Goal: Information Seeking & Learning: Learn about a topic

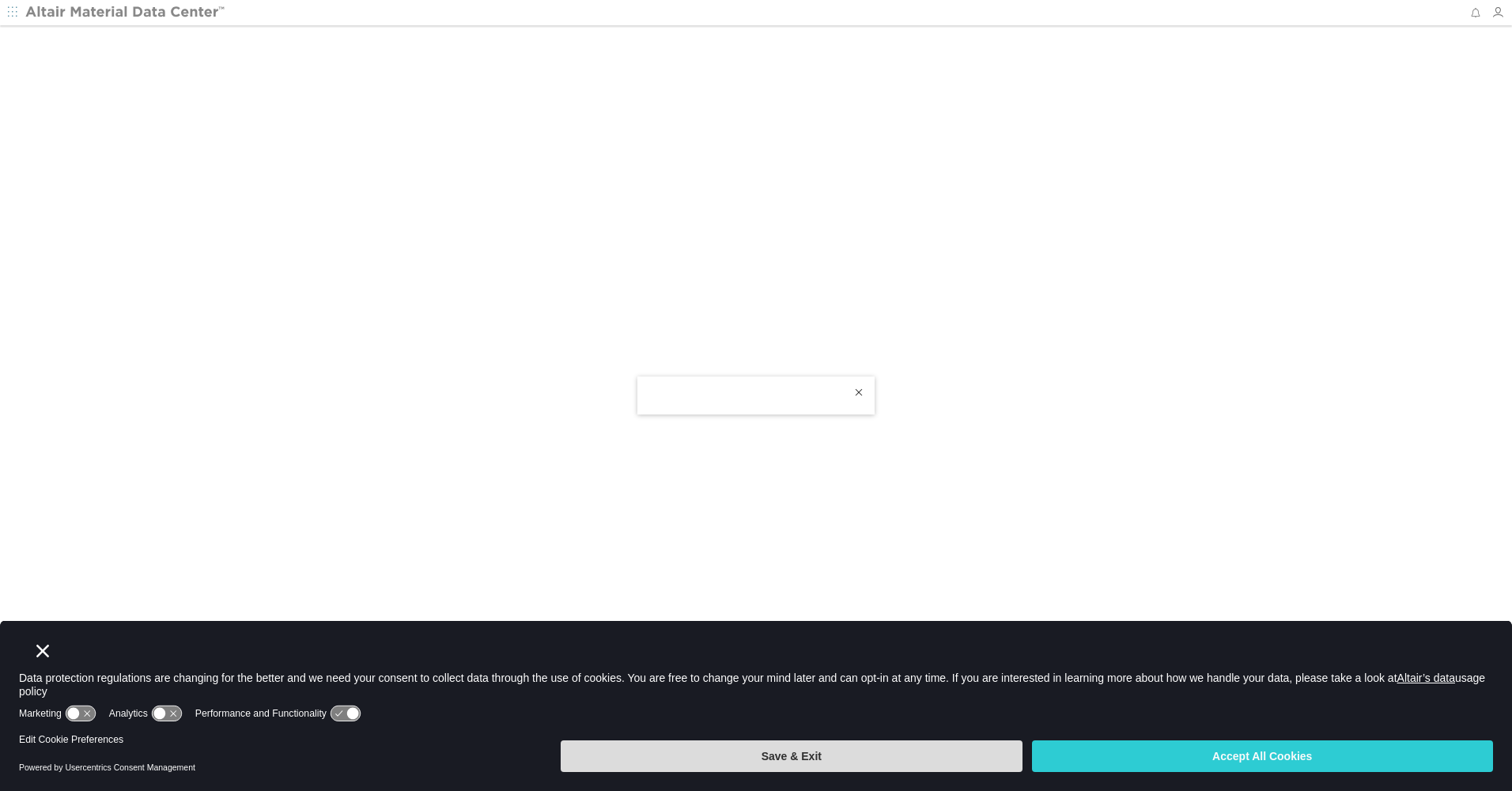
click at [947, 747] on button "Save & Exit" at bounding box center [791, 756] width 461 height 31
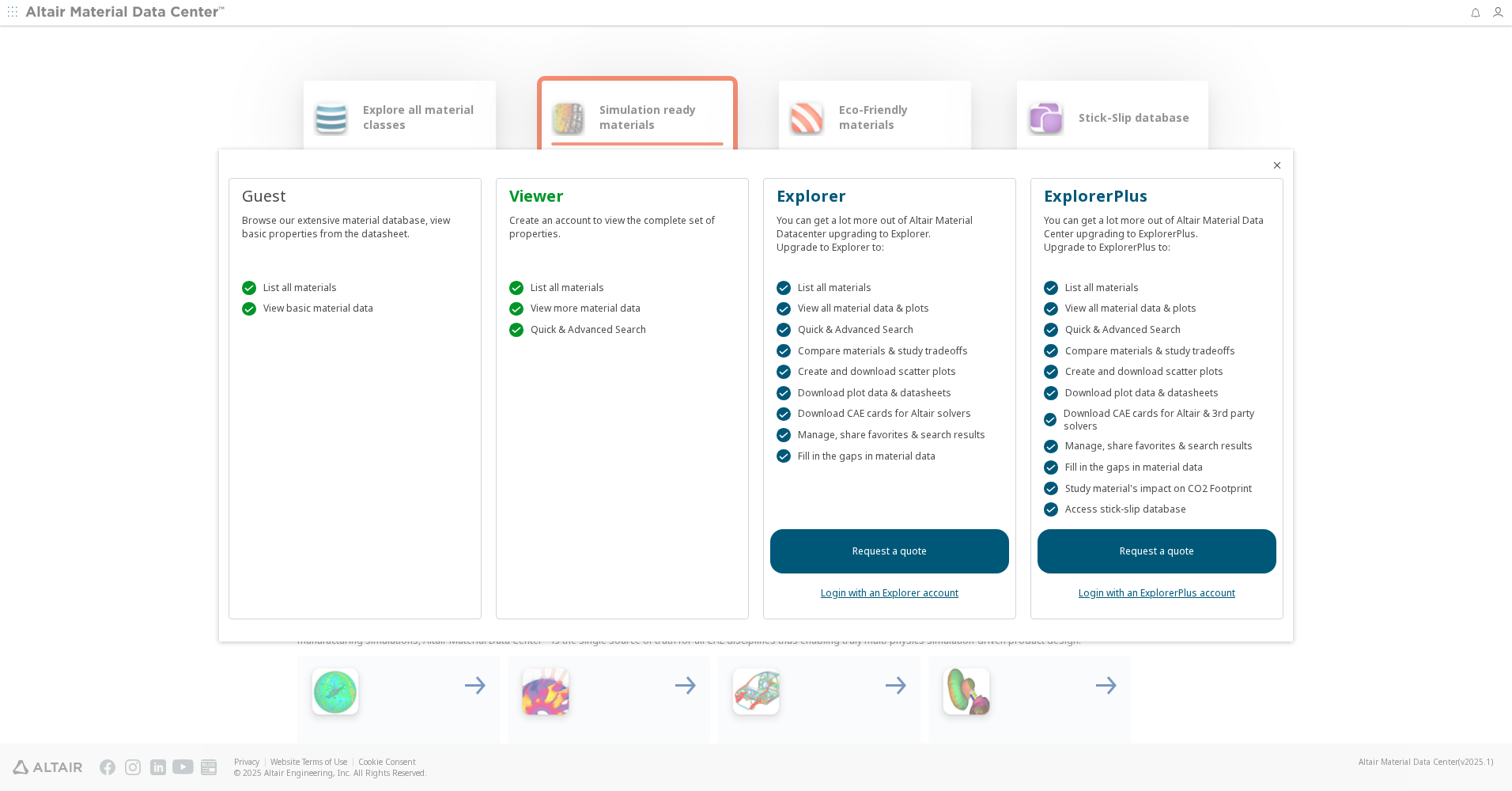
click at [1278, 166] on icon "Close" at bounding box center [1277, 165] width 12 height 12
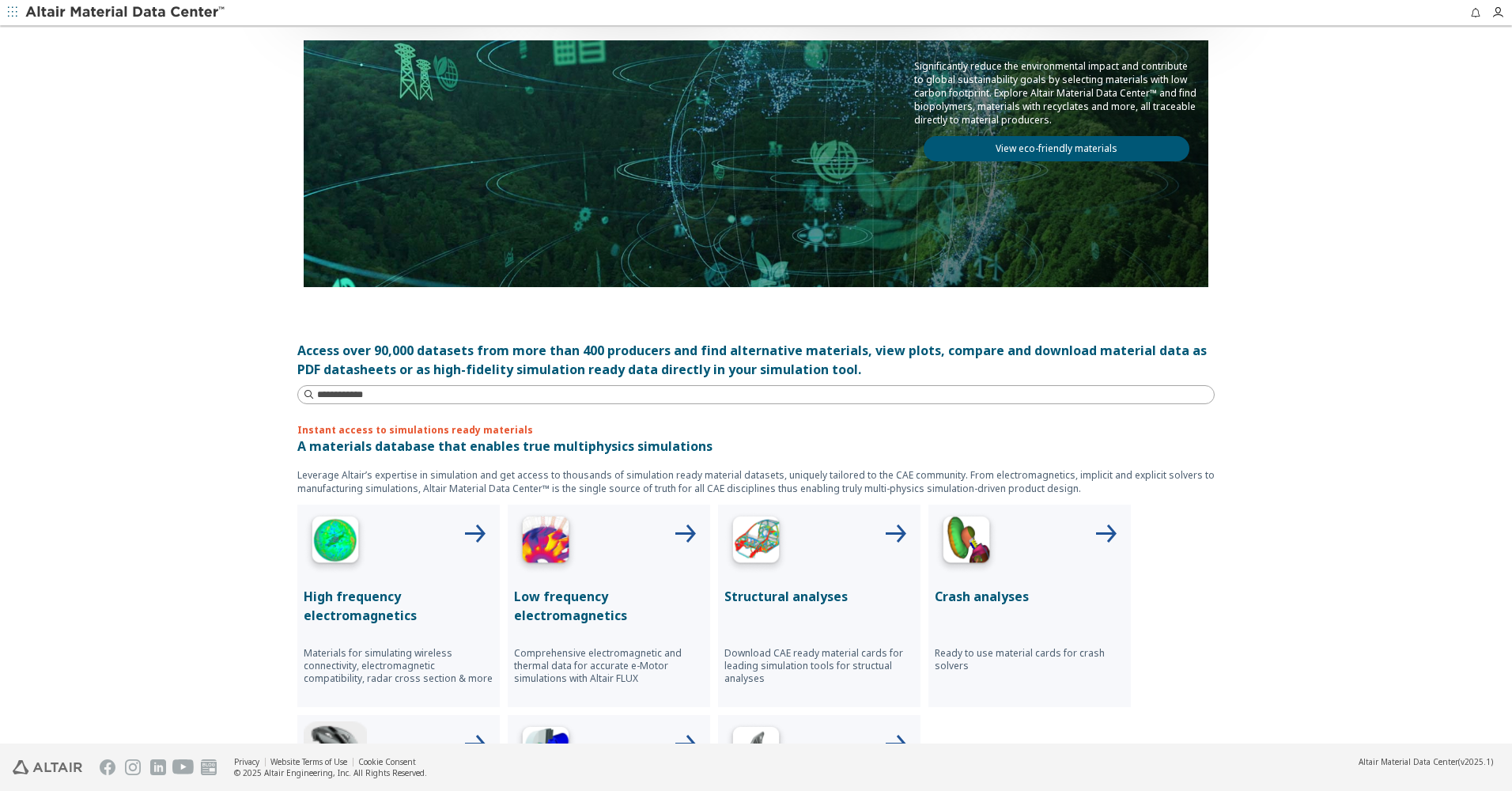
scroll to position [158, 0]
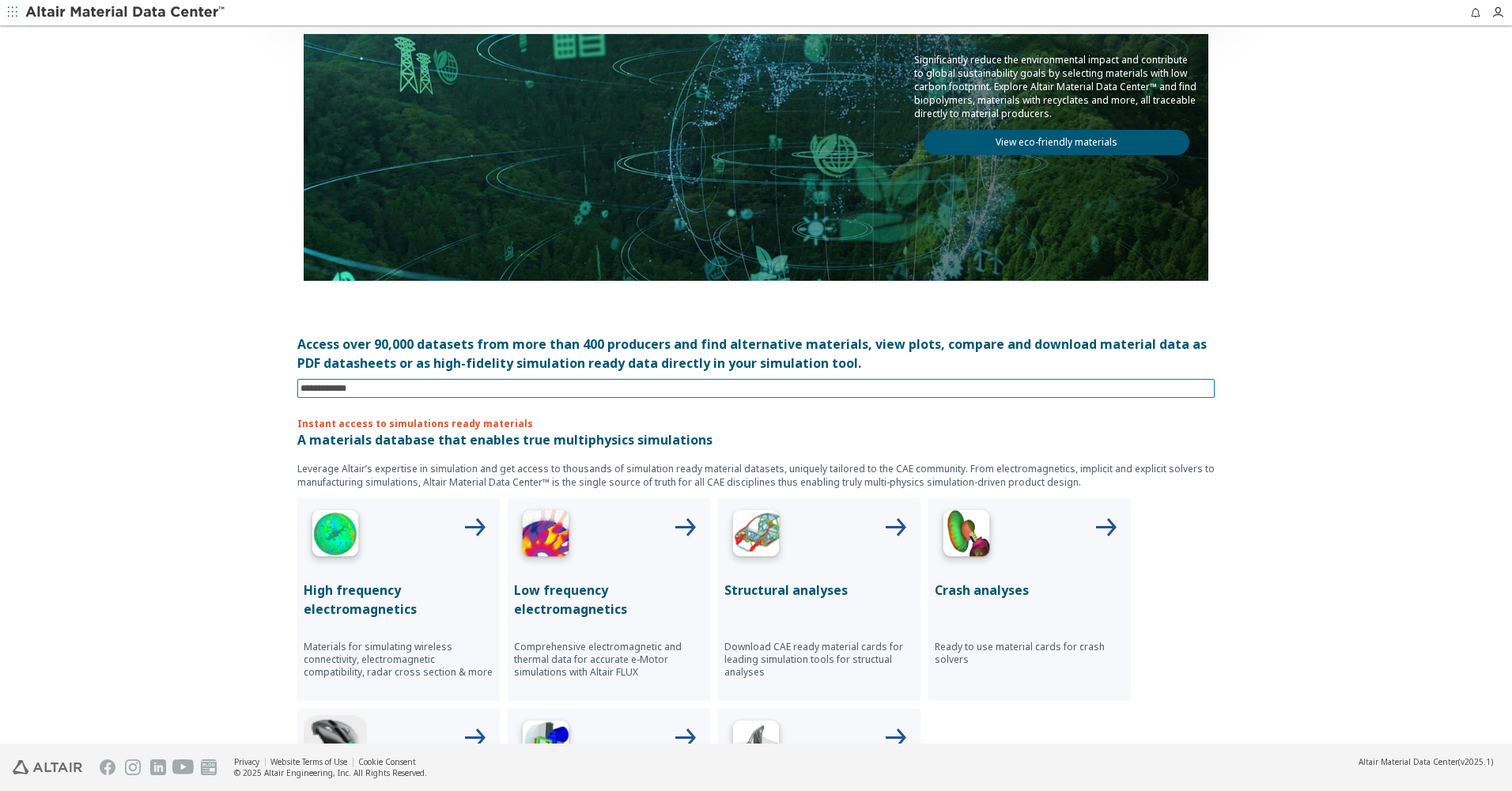
click at [405, 391] on input at bounding box center [757, 388] width 914 height 17
type input "*"
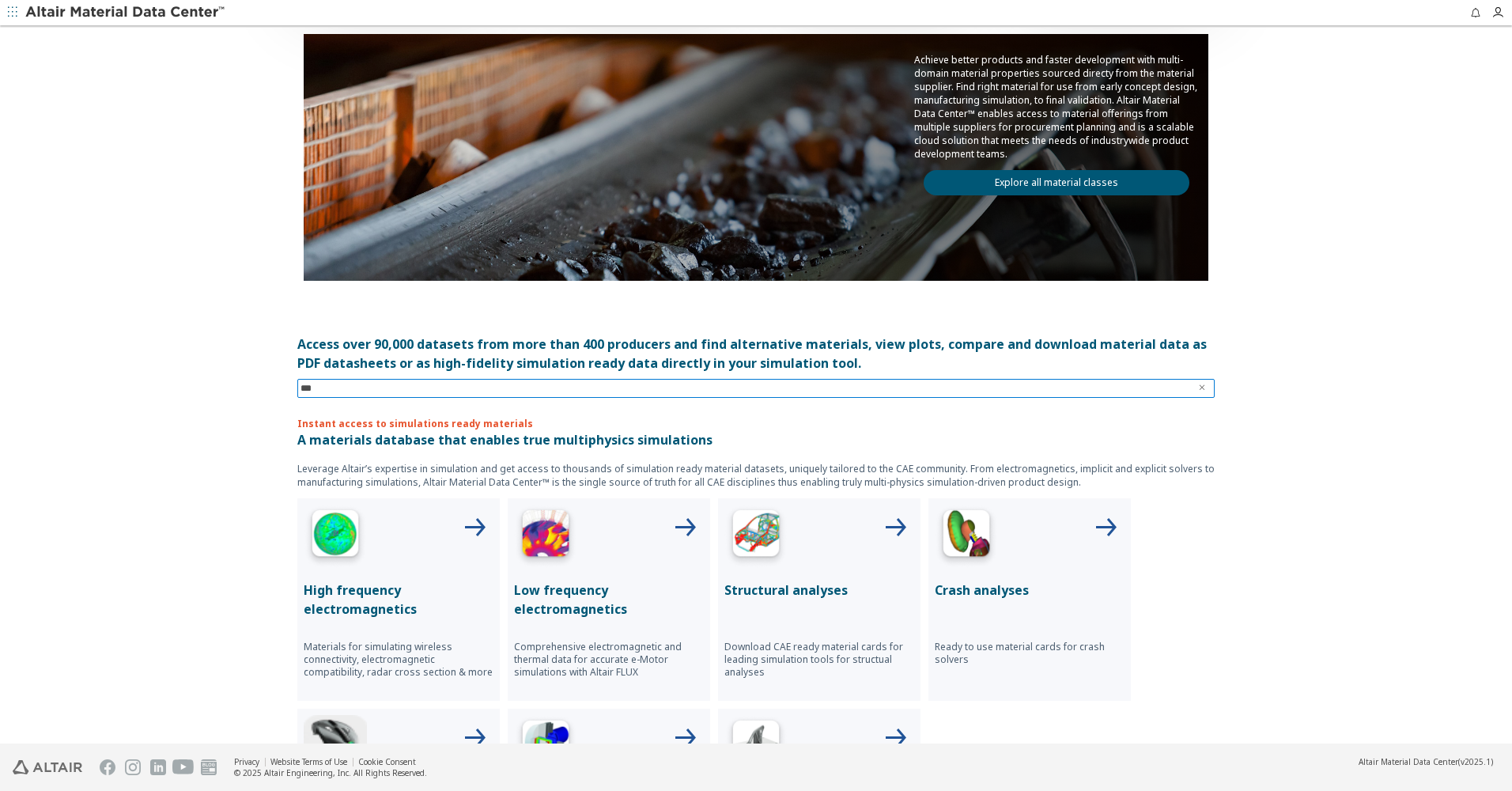
type input "****"
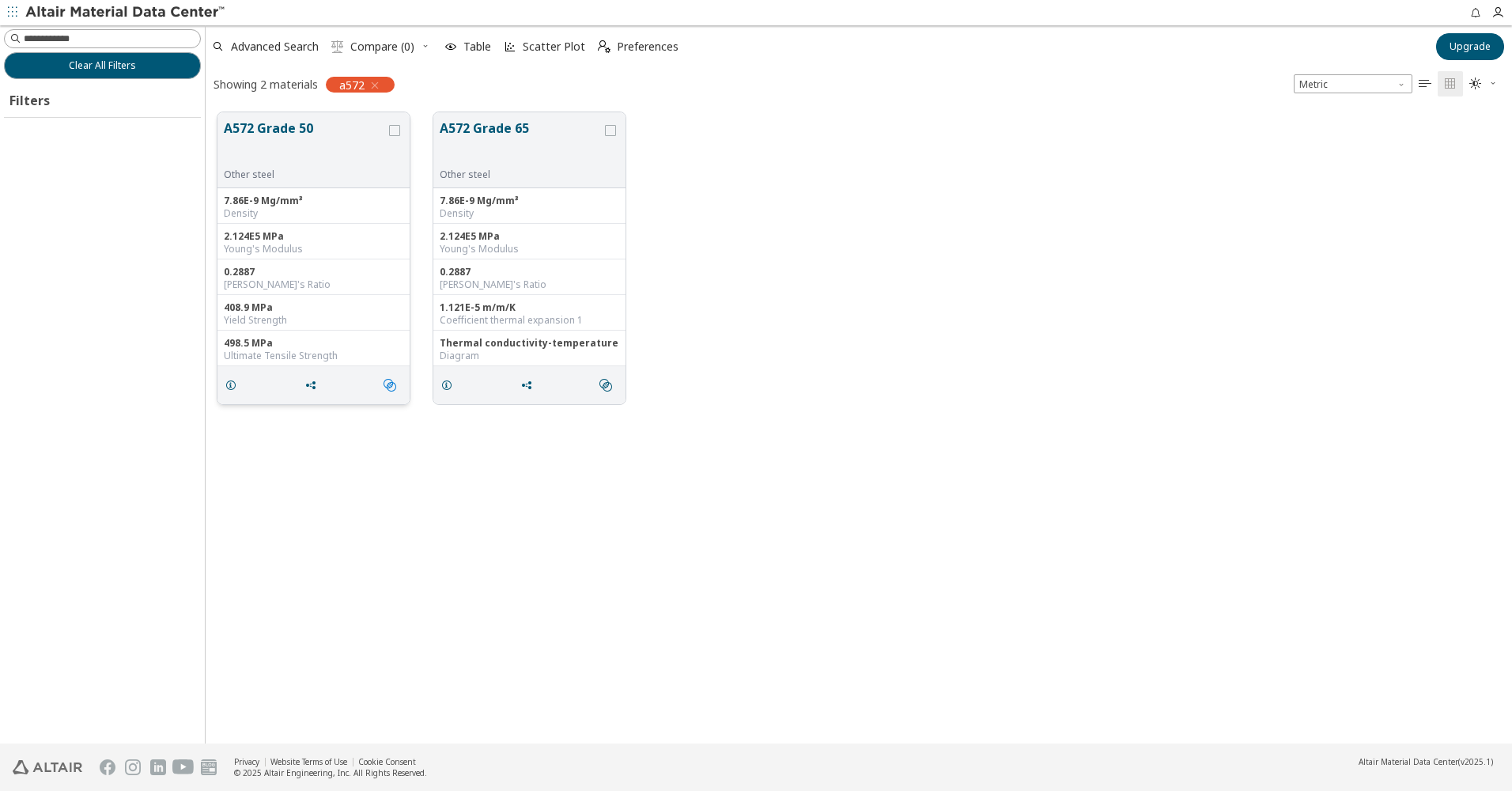
scroll to position [12, 12]
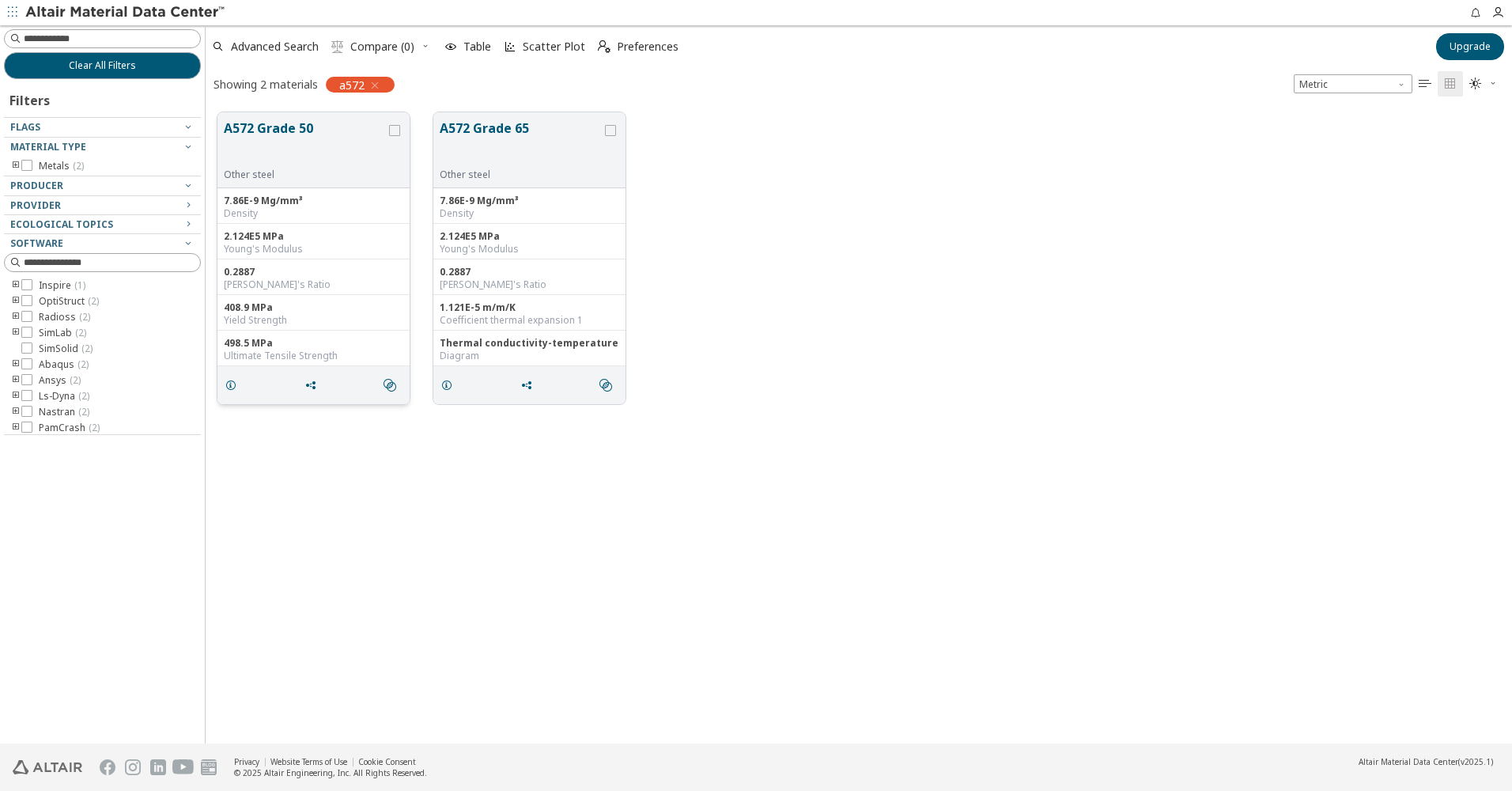
click at [321, 147] on button "A572 Grade 50" at bounding box center [305, 143] width 162 height 50
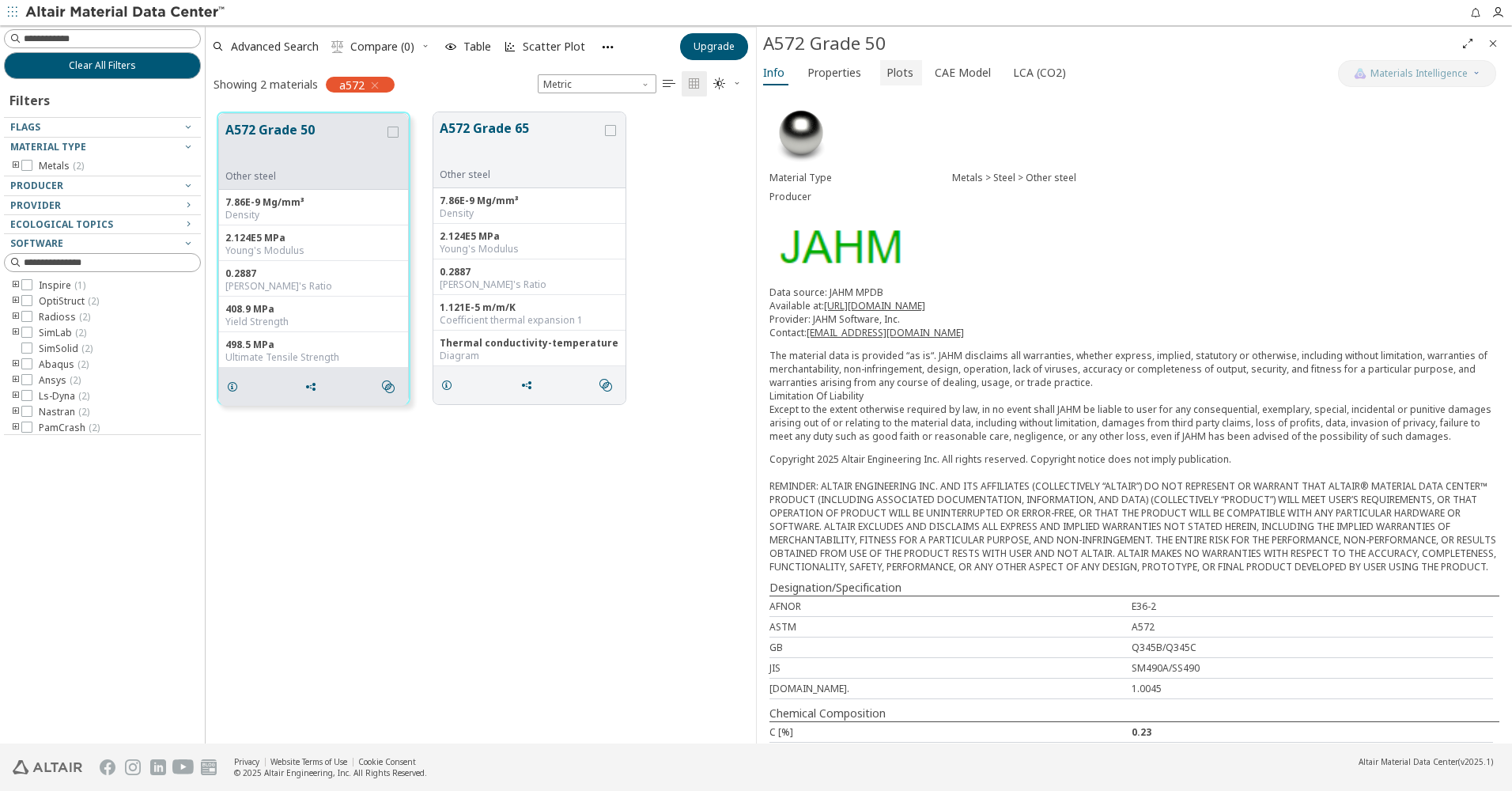
click at [891, 69] on span "Plots" at bounding box center [900, 72] width 27 height 26
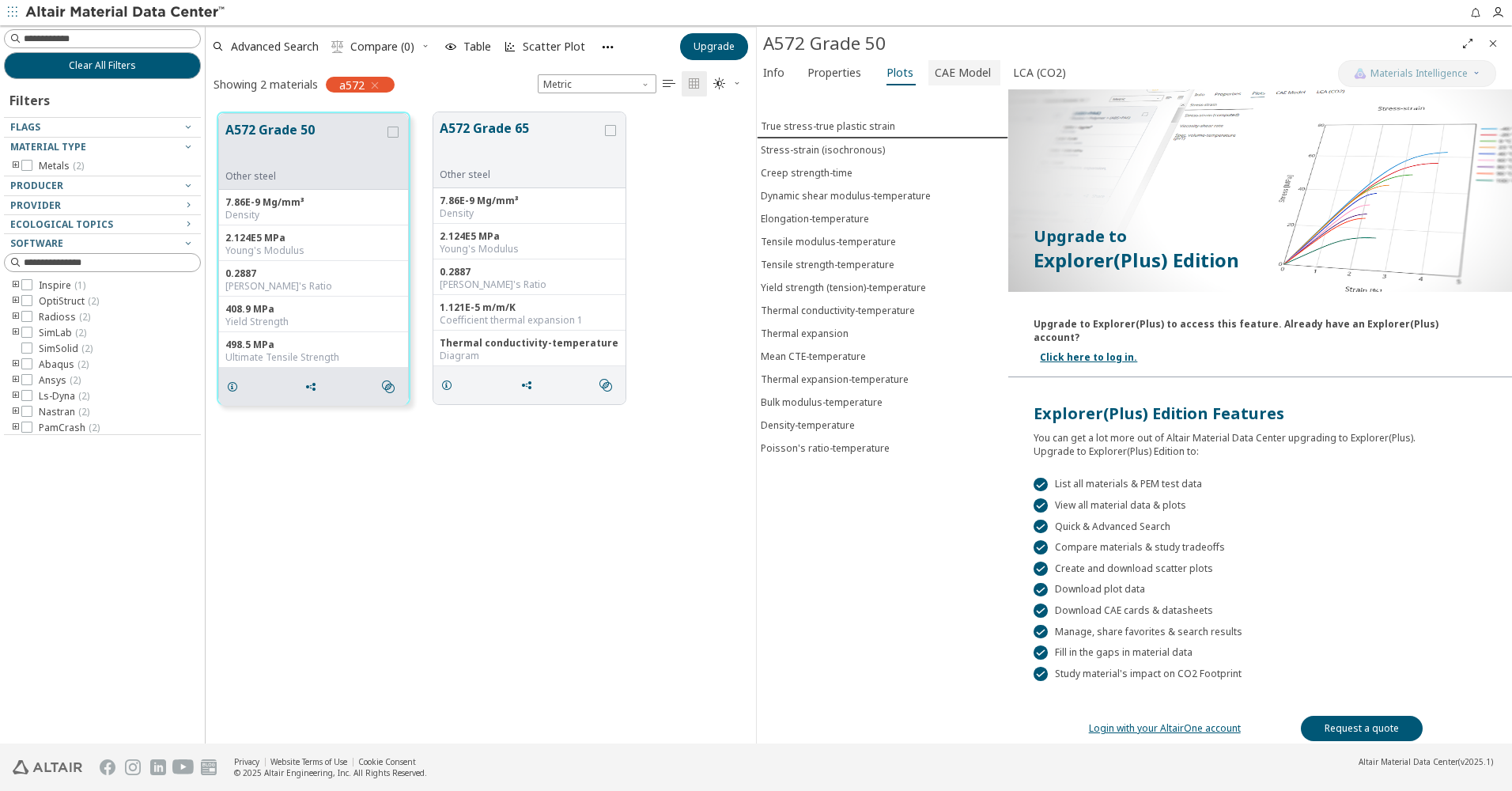
click at [945, 72] on span "CAE Model" at bounding box center [962, 72] width 56 height 26
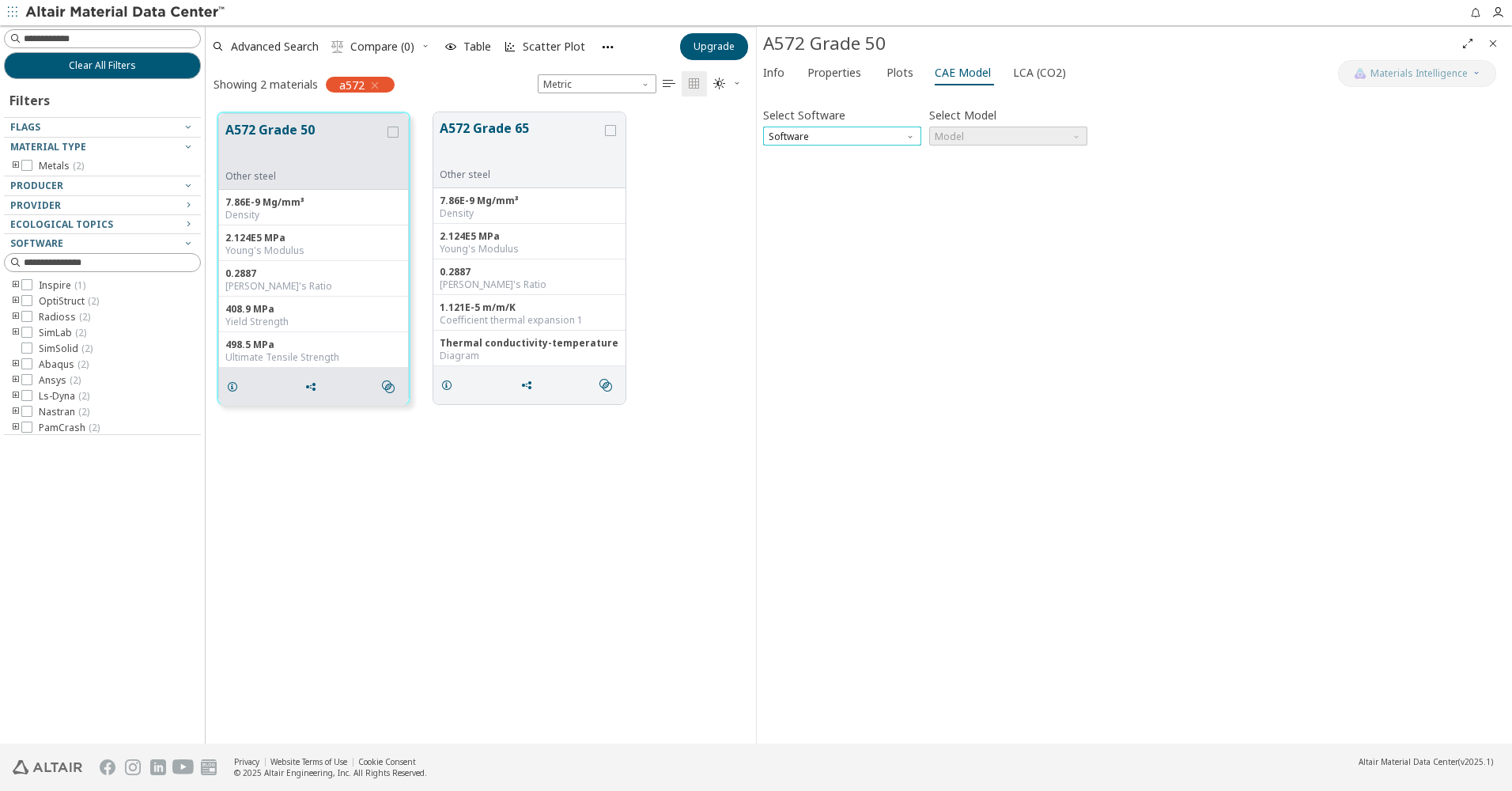
click at [858, 137] on span "Software" at bounding box center [842, 136] width 158 height 19
click at [802, 226] on span "SimSolid" at bounding box center [790, 231] width 40 height 12
click at [1006, 142] on span "Model" at bounding box center [1008, 136] width 158 height 19
click at [1002, 151] on span "SimSolid Card" at bounding box center [1007, 156] width 146 height 11
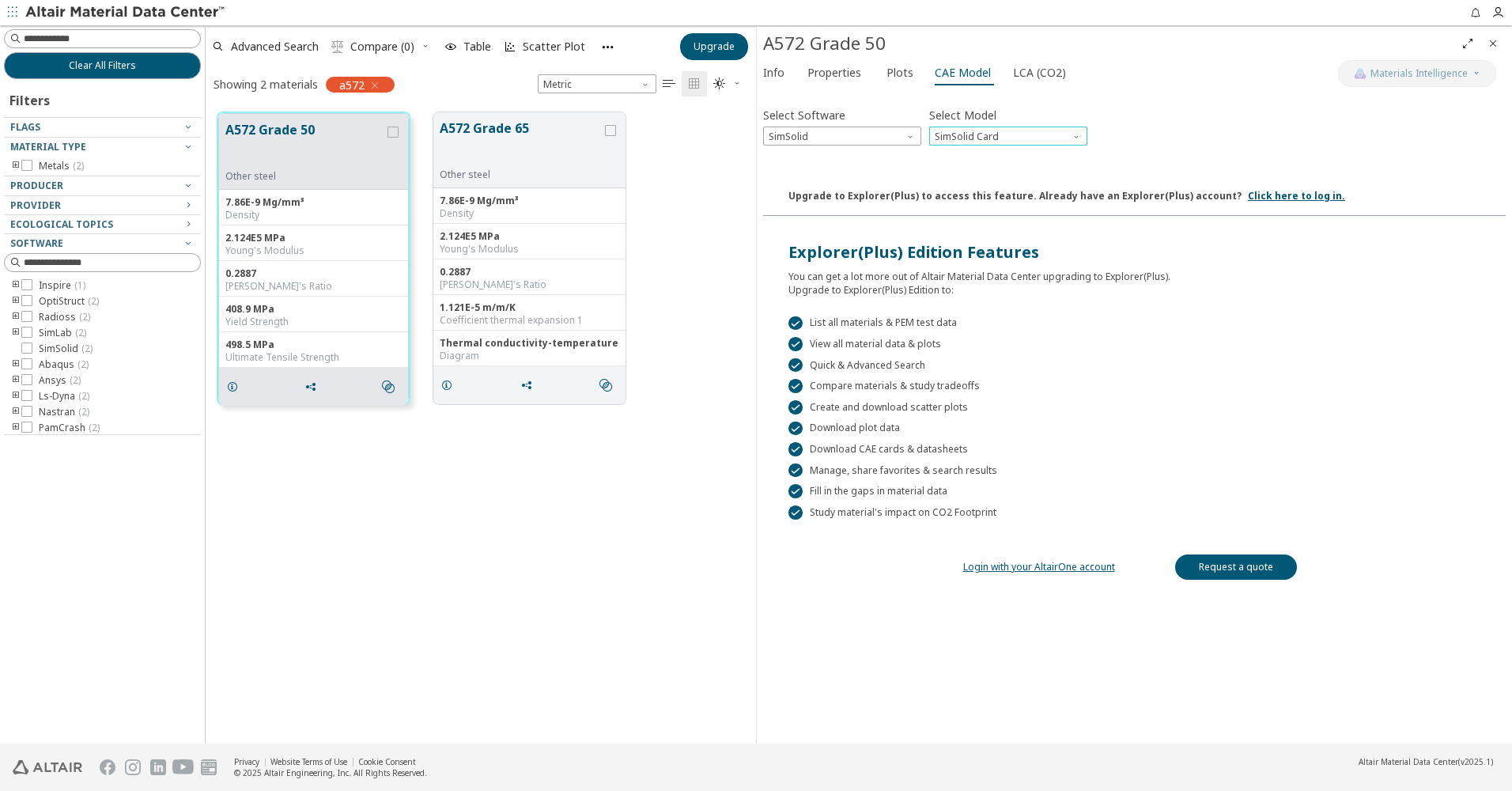
scroll to position [44, 0]
